Goal: Information Seeking & Learning: Check status

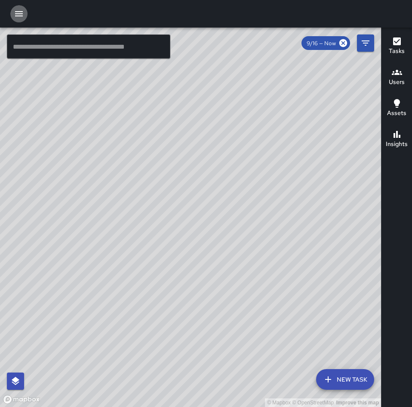
click at [18, 14] on icon "button" at bounding box center [19, 13] width 8 height 5
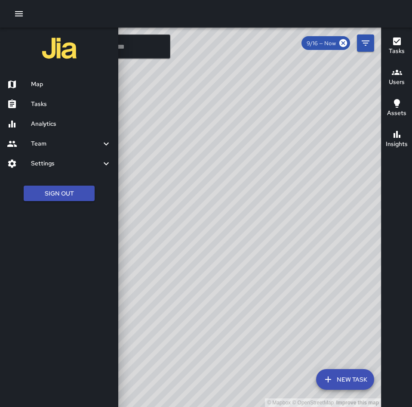
click at [80, 158] on div "Settings" at bounding box center [59, 164] width 118 height 20
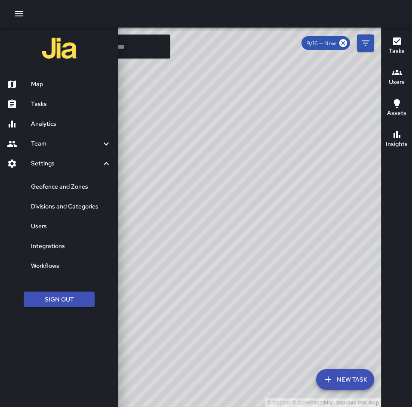
click at [86, 184] on h6 "Geofence and Zones" at bounding box center [71, 186] width 81 height 9
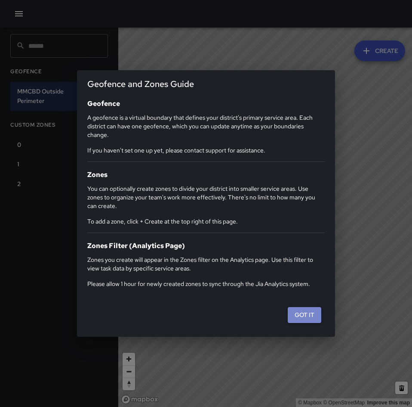
click at [309, 310] on button "Got it" at bounding box center [305, 315] width 34 height 16
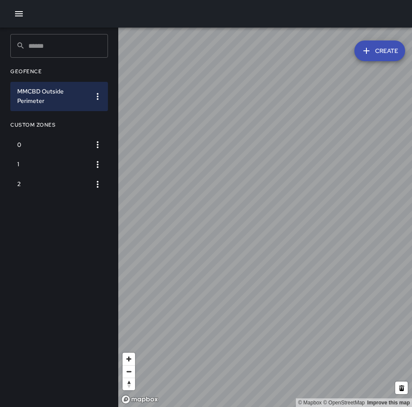
click at [24, 18] on icon "button" at bounding box center [19, 14] width 10 height 10
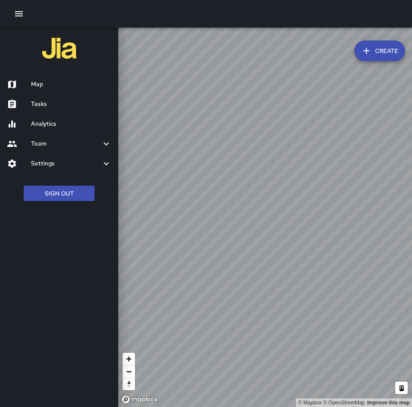
click at [80, 167] on h6 "Settings" at bounding box center [66, 163] width 70 height 9
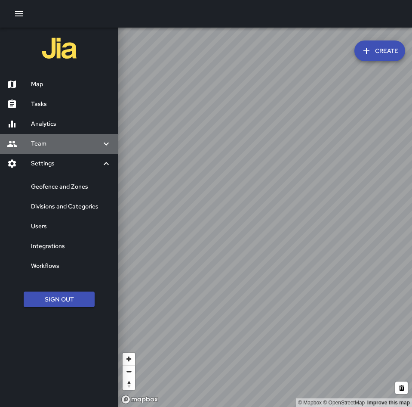
click at [75, 144] on h6 "Team" at bounding box center [66, 143] width 70 height 9
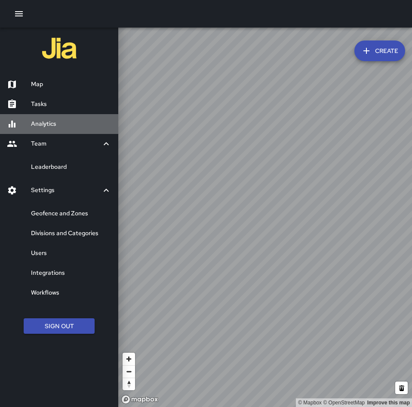
click at [75, 128] on h6 "Analytics" at bounding box center [71, 123] width 81 height 9
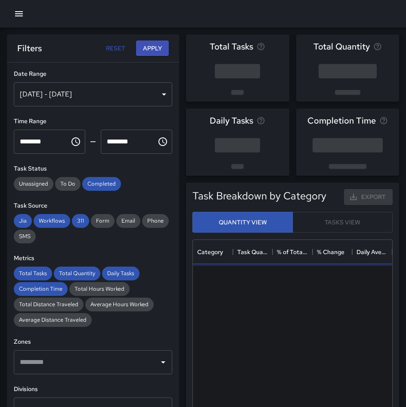
click at [84, 87] on div "[DATE] - [DATE]" at bounding box center [93, 94] width 158 height 24
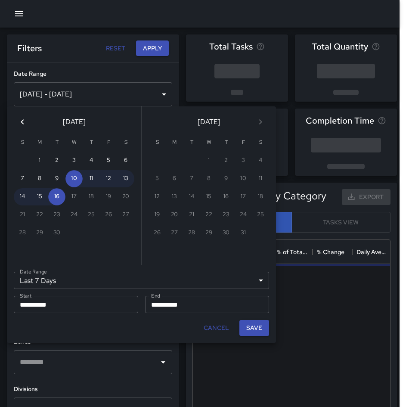
click at [154, 94] on div at bounding box center [203, 203] width 406 height 407
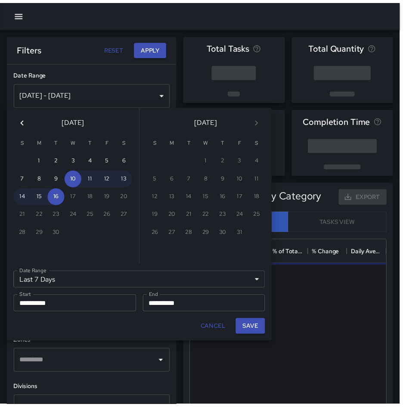
scroll to position [251, 193]
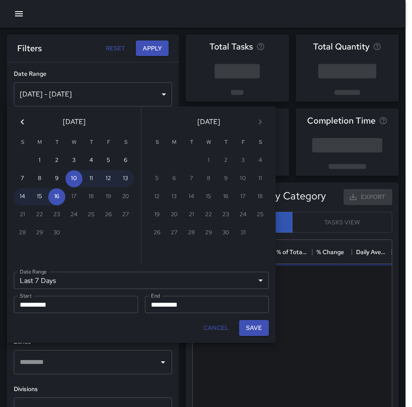
click at [25, 121] on icon "Previous month" at bounding box center [22, 122] width 10 height 10
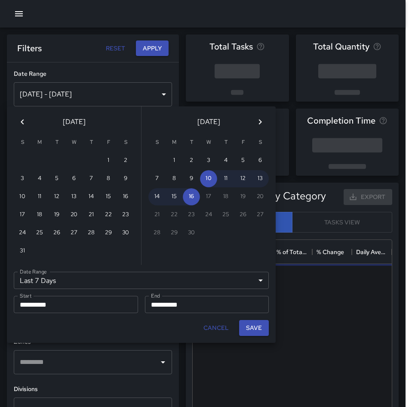
click at [22, 121] on icon "Previous month" at bounding box center [22, 122] width 10 height 10
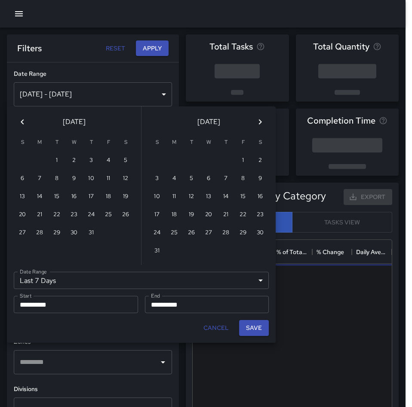
click at [20, 121] on icon "Previous month" at bounding box center [22, 122] width 10 height 10
drag, startPoint x: 189, startPoint y: 162, endPoint x: 200, endPoint y: 178, distance: 19.5
click at [189, 162] on button "1" at bounding box center [191, 160] width 17 height 17
type input "******"
type input "**********"
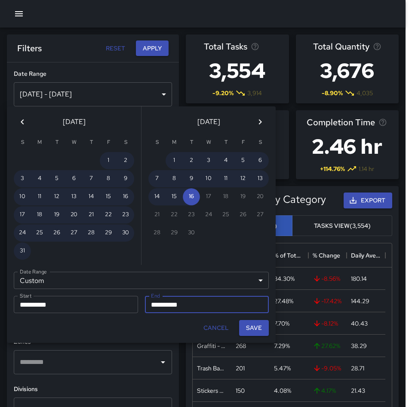
click at [23, 121] on icon "Previous month" at bounding box center [22, 122] width 10 height 10
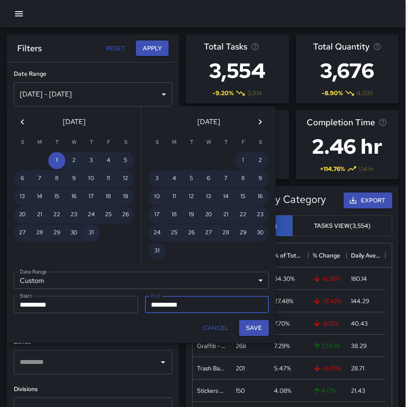
click at [92, 239] on button "31" at bounding box center [91, 232] width 17 height 17
type input "**********"
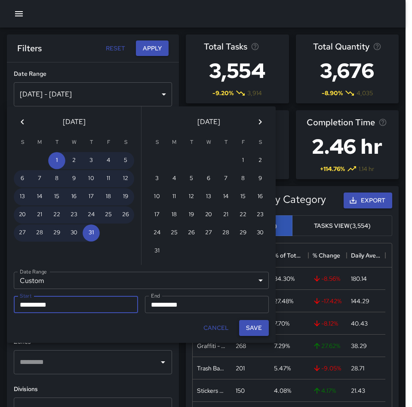
click at [248, 331] on button "Save" at bounding box center [254, 328] width 30 height 16
type input "**********"
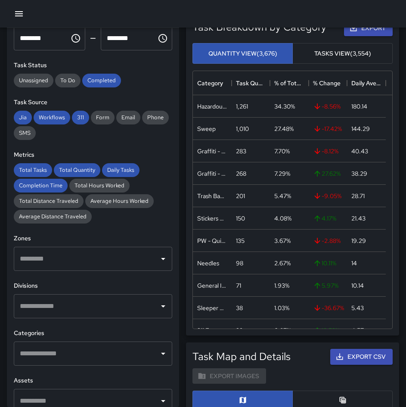
scroll to position [129, 0]
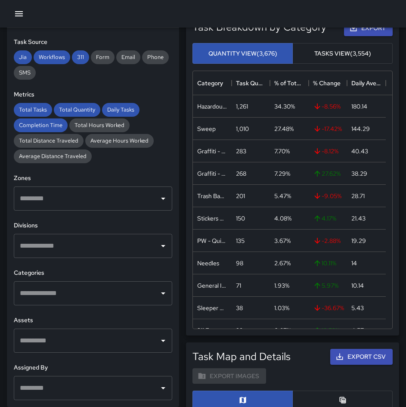
click at [89, 296] on input "text" at bounding box center [87, 293] width 138 height 16
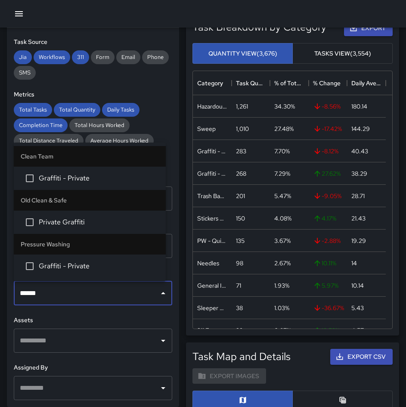
type input "*******"
click at [96, 180] on span "Graffiti - Private" at bounding box center [99, 178] width 120 height 10
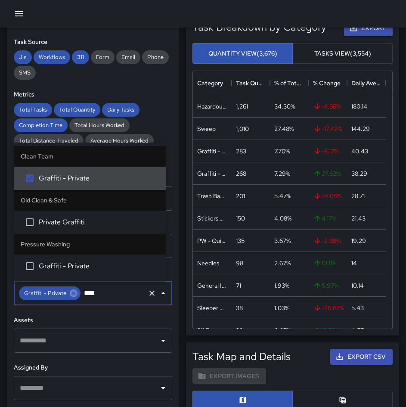
type input "*****"
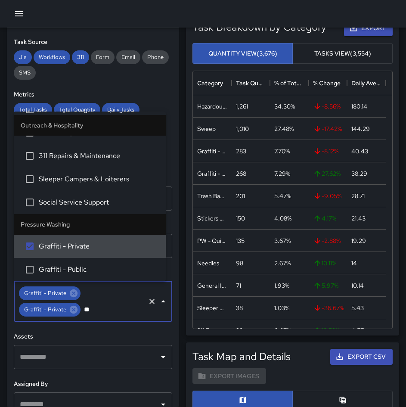
scroll to position [0, 0]
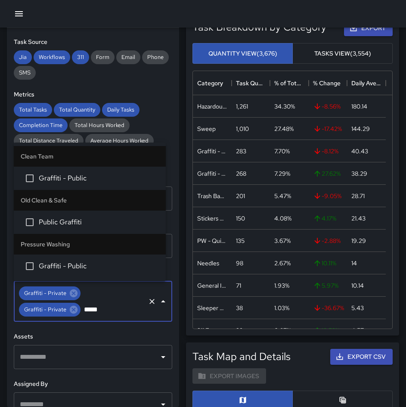
type input "******"
click at [80, 179] on span "Graffiti - Public" at bounding box center [99, 178] width 120 height 10
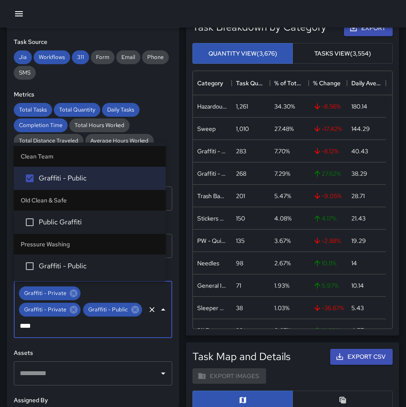
type input "*****"
click at [82, 264] on span "Graffiti - Public" at bounding box center [99, 266] width 120 height 10
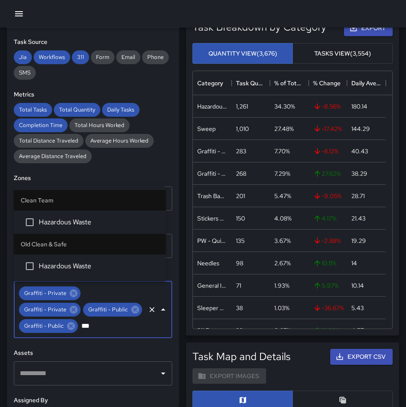
type input "****"
click at [81, 223] on span "Hazardous Waste" at bounding box center [99, 222] width 120 height 10
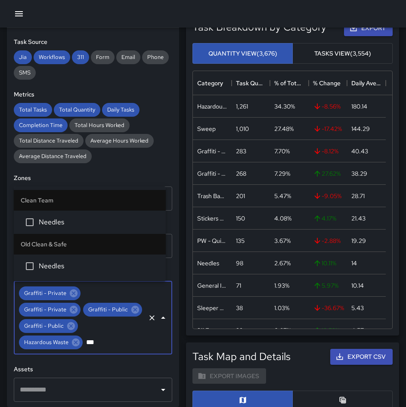
type input "****"
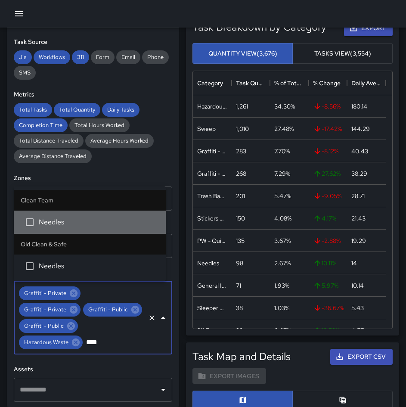
click at [81, 223] on span "Needles" at bounding box center [99, 222] width 120 height 10
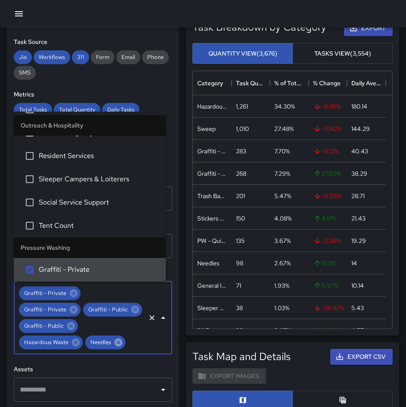
click at [115, 346] on icon at bounding box center [119, 342] width 8 height 8
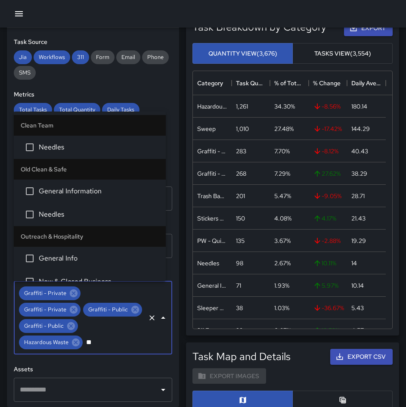
type input "***"
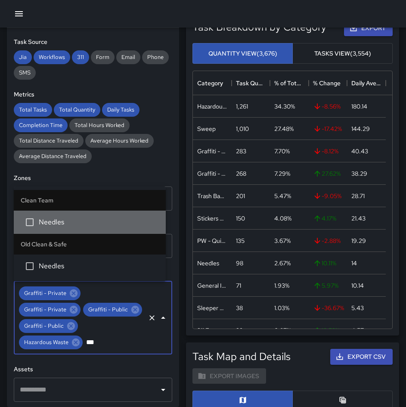
click at [69, 220] on span "Needles" at bounding box center [99, 222] width 120 height 10
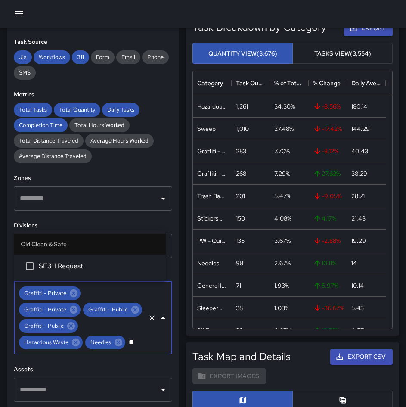
type input "*"
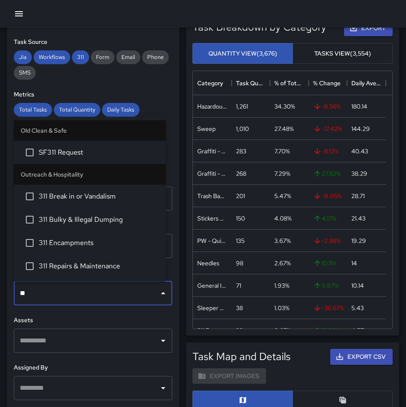
type input "***"
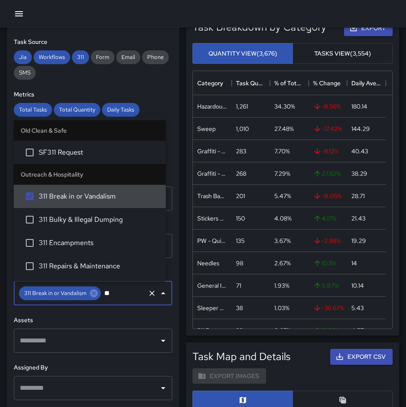
type input "***"
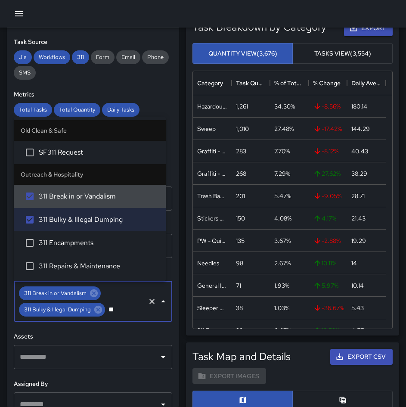
type input "***"
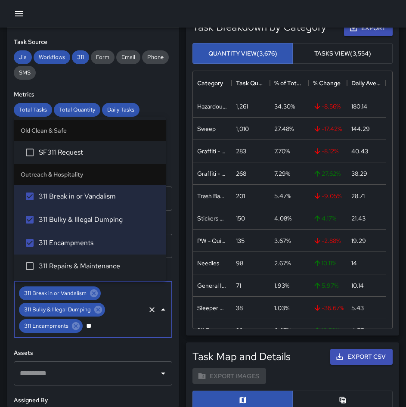
type input "***"
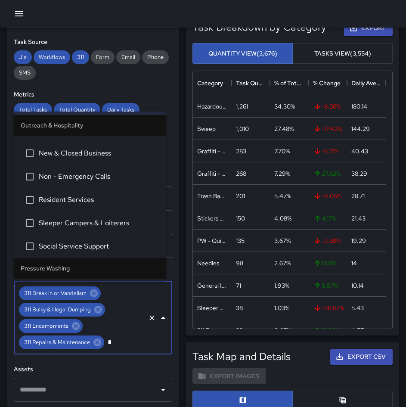
scroll to position [500, 0]
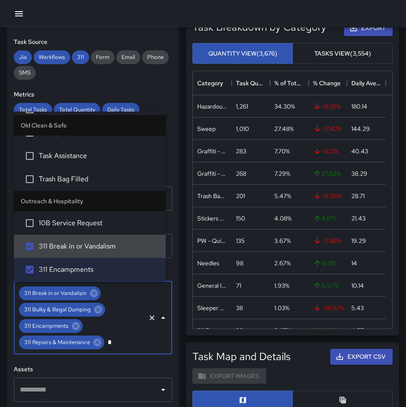
type input "**"
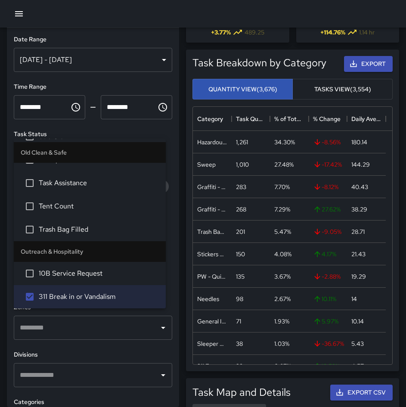
scroll to position [0, 0]
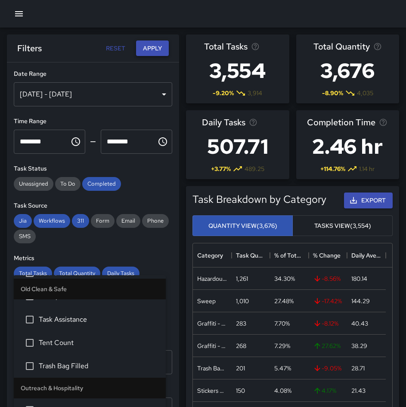
click at [161, 46] on button "Apply" at bounding box center [152, 48] width 33 height 16
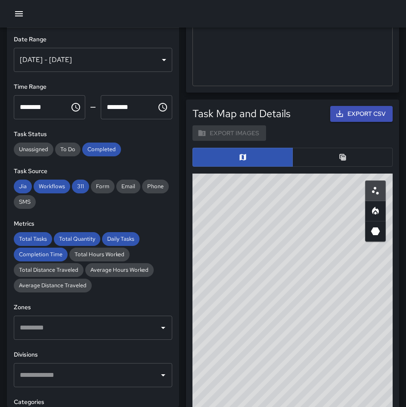
scroll to position [431, 0]
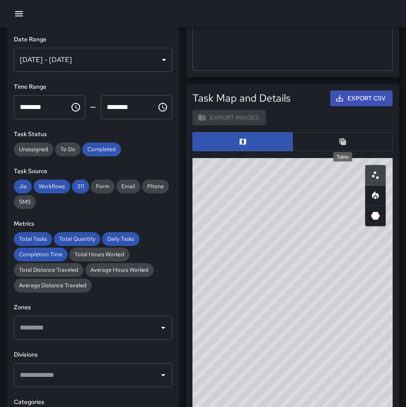
click at [341, 139] on icon "Table" at bounding box center [342, 142] width 6 height 6
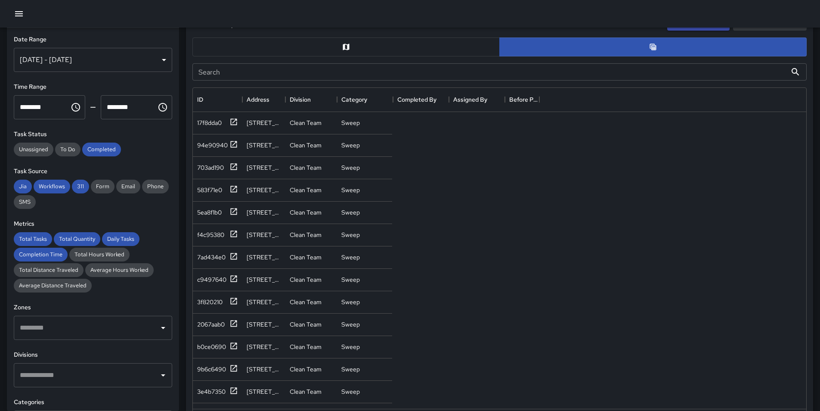
scroll to position [251, 607]
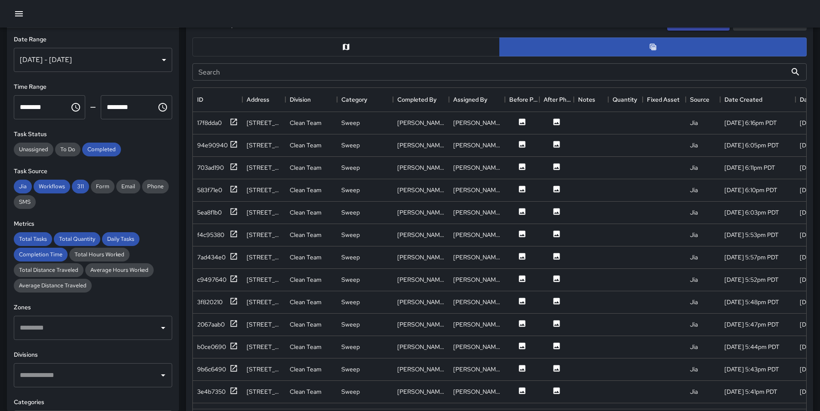
click at [346, 73] on input "Search" at bounding box center [489, 71] width 595 height 17
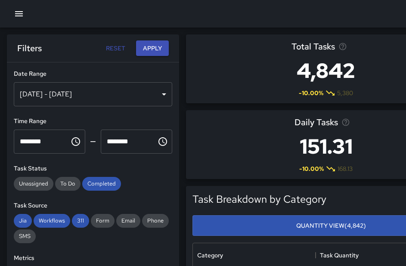
scroll to position [0, 0]
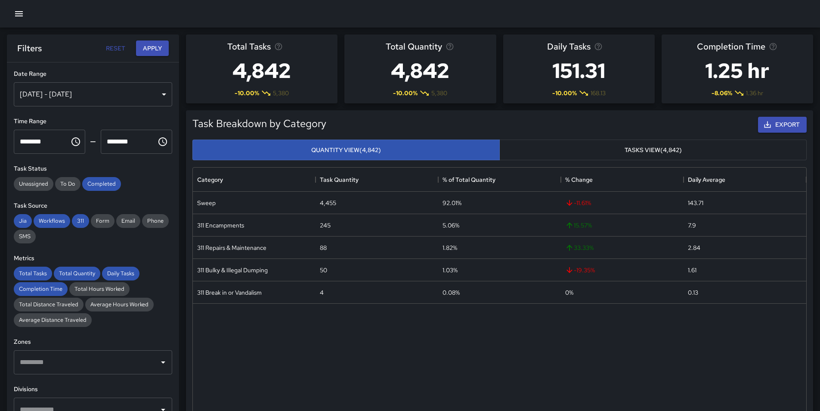
click at [641, 149] on button "Tasks View (4,842)" at bounding box center [652, 149] width 307 height 21
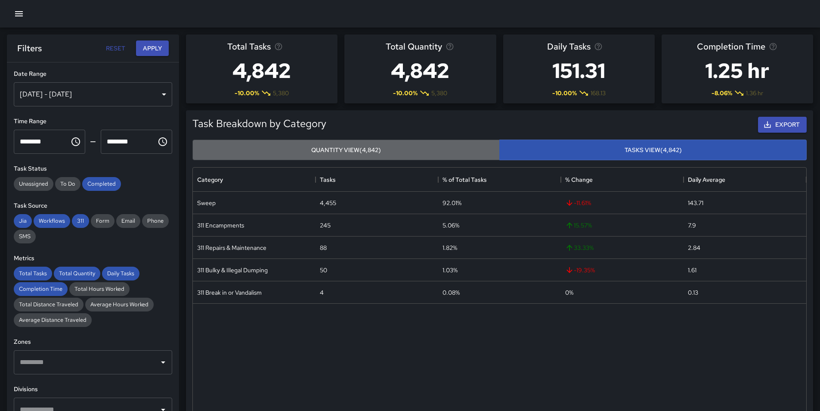
click at [449, 147] on button "Quantity View (4,842)" at bounding box center [345, 149] width 307 height 21
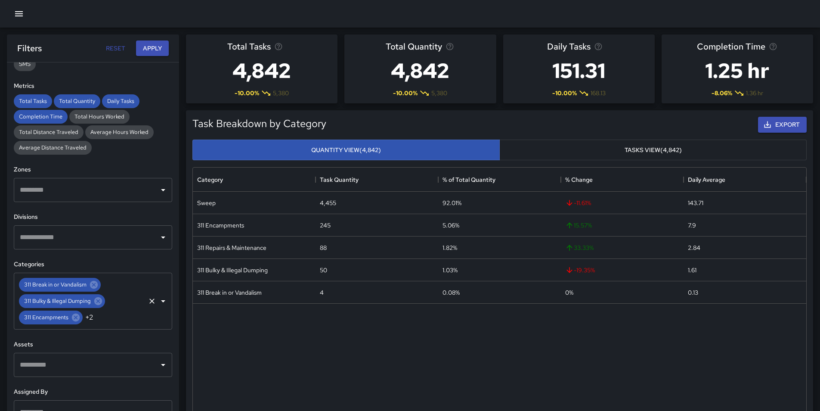
click at [158, 304] on icon "Open" at bounding box center [163, 301] width 10 height 10
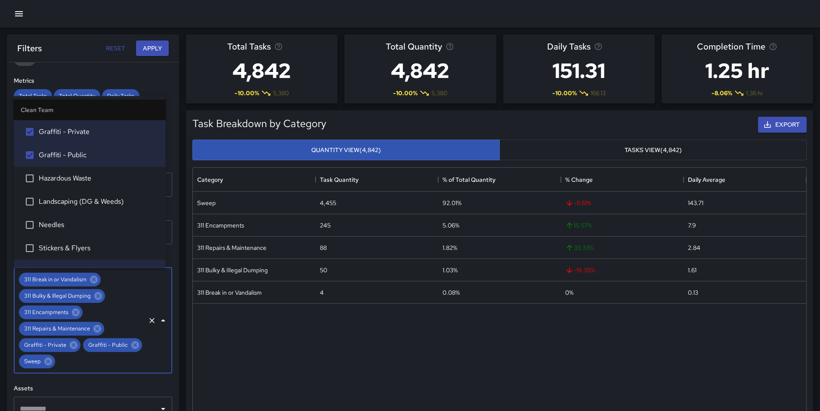
click at [77, 180] on span "Hazardous Waste" at bounding box center [99, 178] width 120 height 10
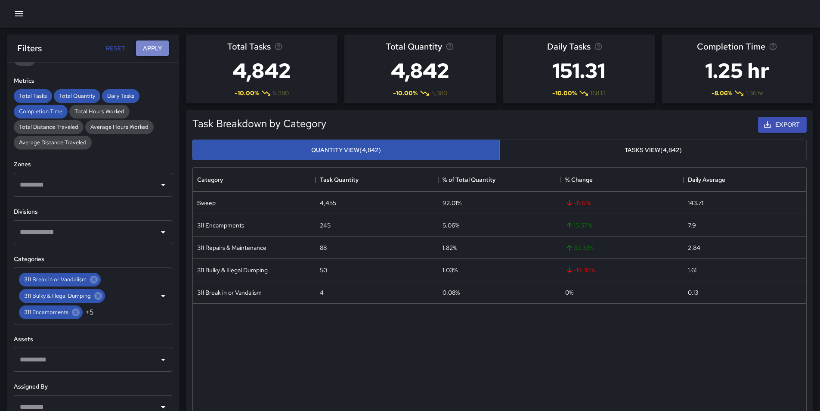
click at [149, 43] on button "Apply" at bounding box center [152, 48] width 33 height 16
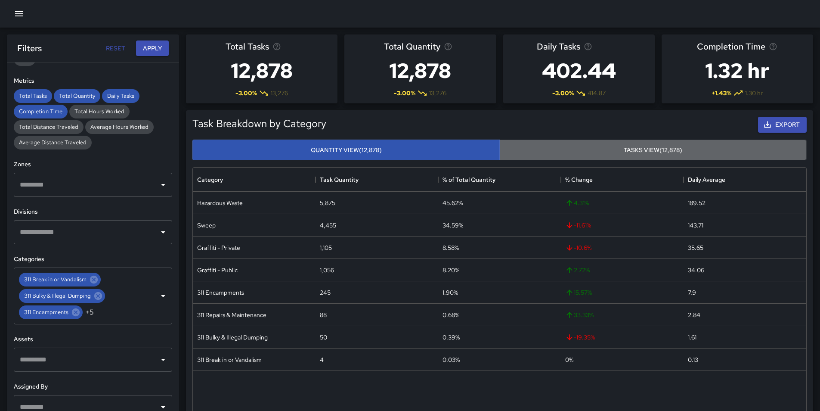
click at [527, 155] on button "Tasks View (12,878)" at bounding box center [652, 149] width 307 height 21
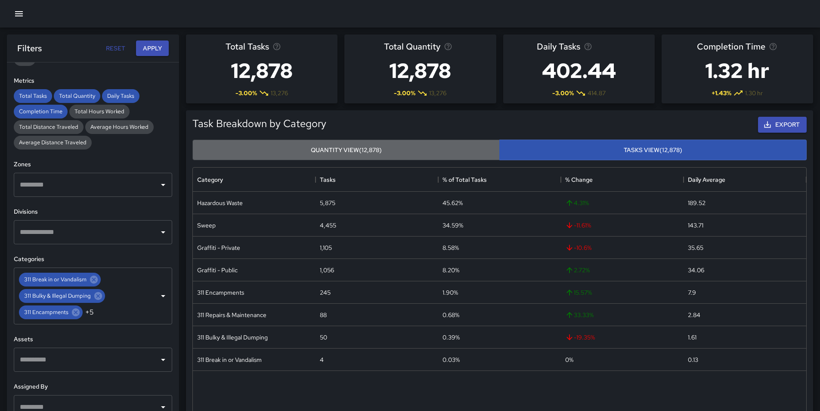
click at [455, 150] on button "Quantity View (12,878)" at bounding box center [345, 149] width 307 height 21
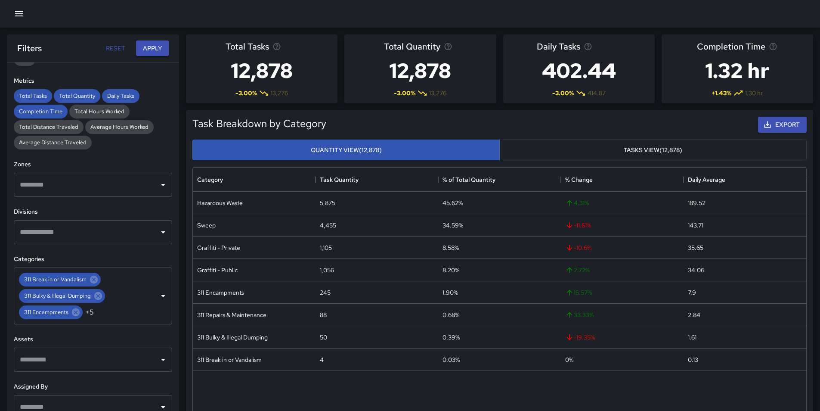
click at [548, 155] on button "Tasks View (12,878)" at bounding box center [652, 149] width 307 height 21
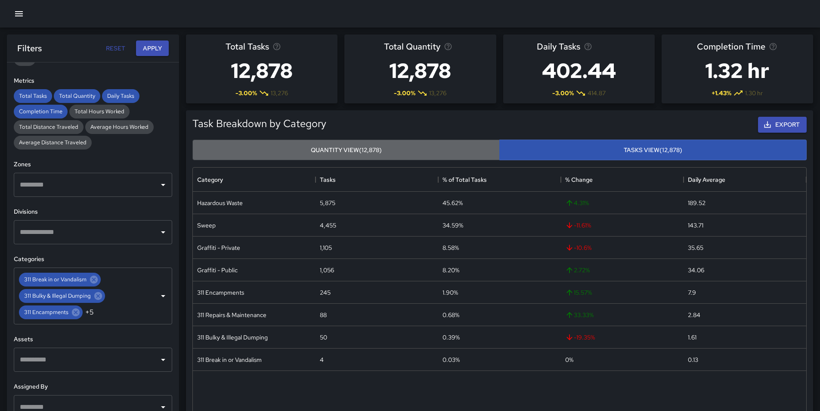
click at [464, 146] on button "Quantity View (12,878)" at bounding box center [345, 149] width 307 height 21
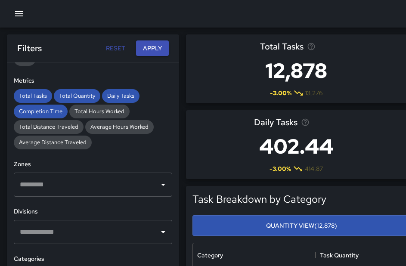
scroll to position [251, 415]
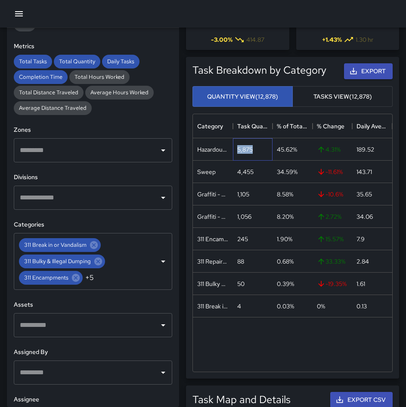
drag, startPoint x: 259, startPoint y: 149, endPoint x: 234, endPoint y: 149, distance: 24.5
click at [234, 149] on div "5,875" at bounding box center [253, 149] width 40 height 22
copy div "5,875"
drag, startPoint x: 255, startPoint y: 173, endPoint x: 229, endPoint y: 172, distance: 25.4
click at [229, 172] on div "Sweep 4,455 34.59% -11.61 % 143.71" at bounding box center [292, 172] width 199 height 22
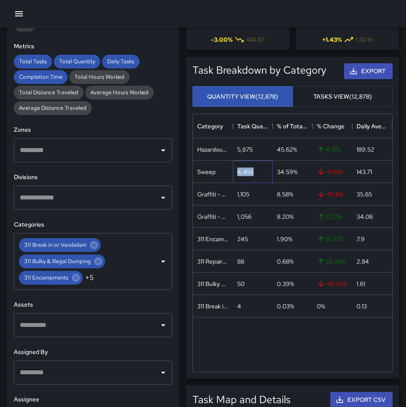
copy div "4,455"
drag, startPoint x: 256, startPoint y: 194, endPoint x: 228, endPoint y: 195, distance: 28.0
click at [228, 195] on div "Graffiti - Private 1,105 8.58% -10.6 % 35.65" at bounding box center [292, 194] width 199 height 22
copy div "ivate 1,105"
click at [252, 196] on div "1,105" at bounding box center [253, 194] width 40 height 22
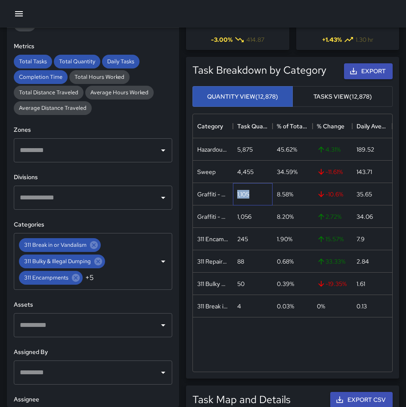
click at [245, 194] on div "1,105" at bounding box center [243, 194] width 12 height 9
click at [246, 217] on div "1,056" at bounding box center [244, 216] width 14 height 9
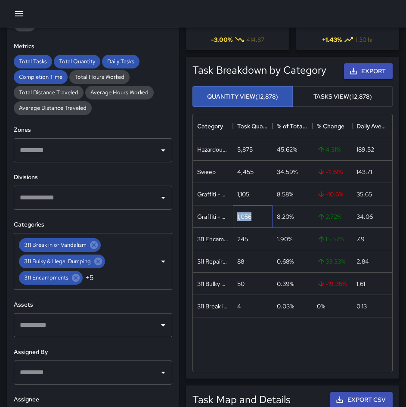
copy div "1,056"
click at [158, 262] on icon "Open" at bounding box center [163, 261] width 10 height 10
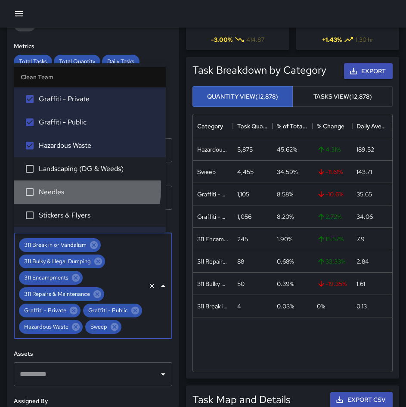
click at [47, 187] on span "Needles" at bounding box center [99, 192] width 120 height 10
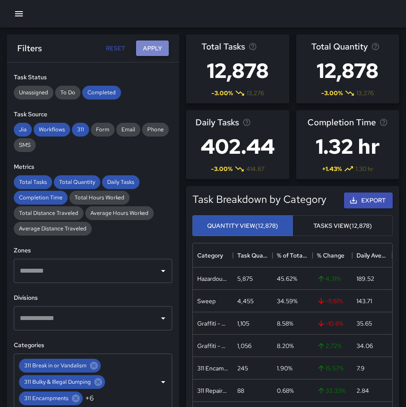
click at [153, 45] on button "Apply" at bounding box center [152, 48] width 33 height 16
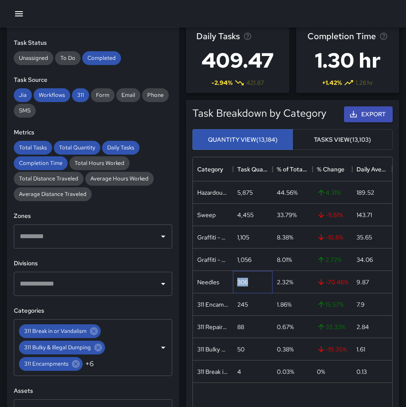
drag, startPoint x: 250, startPoint y: 280, endPoint x: 227, endPoint y: 278, distance: 23.3
click at [227, 278] on div "Needles 306 2.32% -70.46 % 9.87" at bounding box center [292, 282] width 199 height 22
copy div "306"
click at [276, 323] on div "0.67%" at bounding box center [293, 327] width 40 height 22
